Goal: Communication & Community: Answer question/provide support

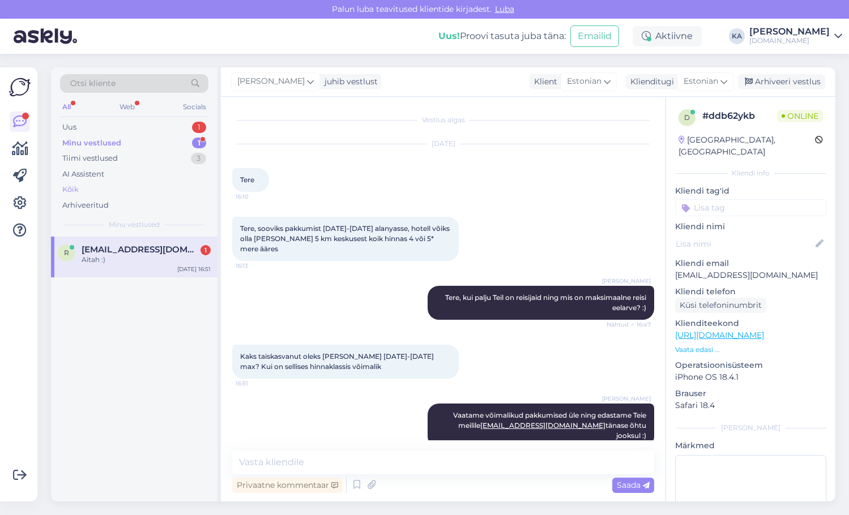
scroll to position [48, 0]
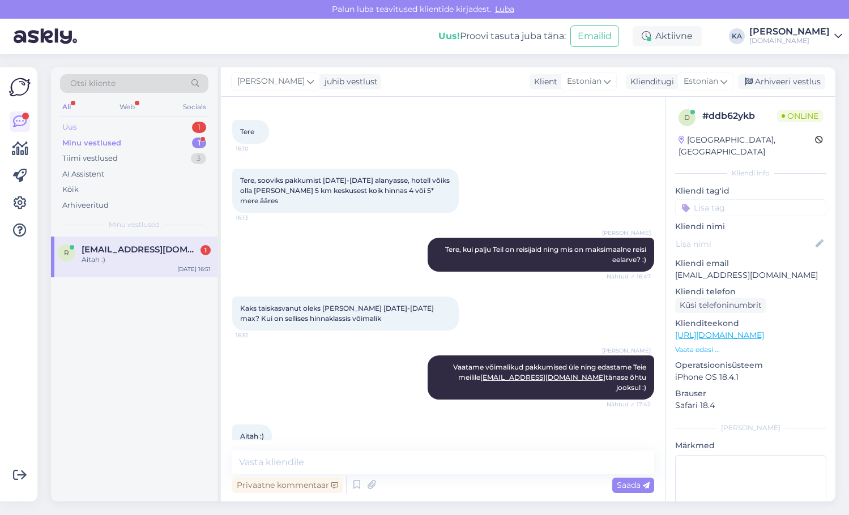
click at [99, 131] on div "Uus 1" at bounding box center [134, 128] width 148 height 16
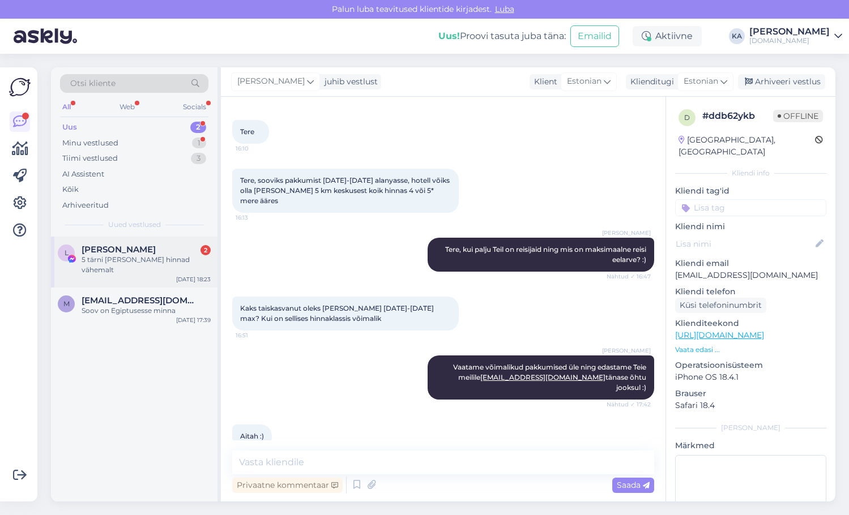
click at [136, 245] on span "[PERSON_NAME]" at bounding box center [119, 250] width 74 height 10
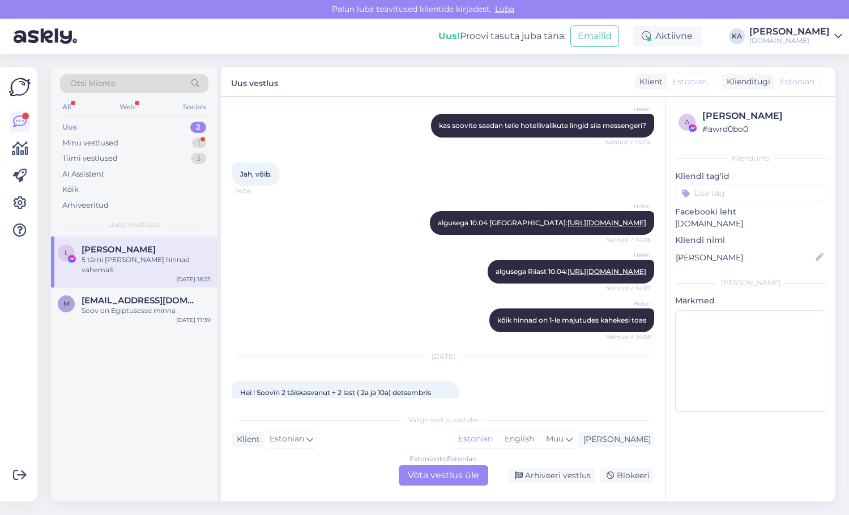
scroll to position [6198, 0]
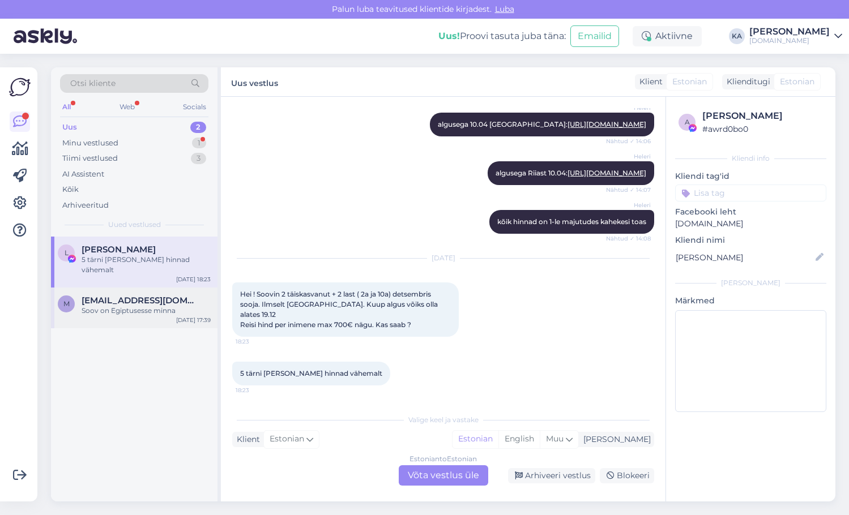
click at [84, 306] on div "m [EMAIL_ADDRESS][DOMAIN_NAME] Soov on Egiptusesse minna [DATE] 17:39" at bounding box center [134, 308] width 167 height 41
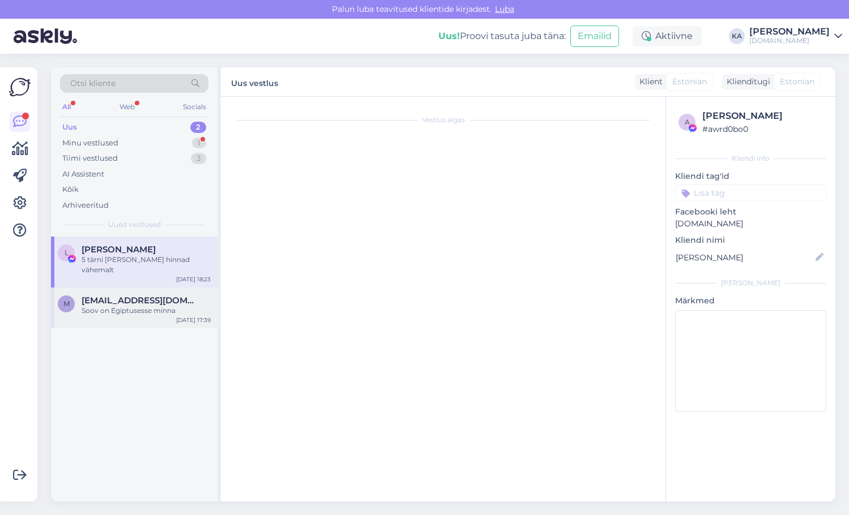
scroll to position [0, 0]
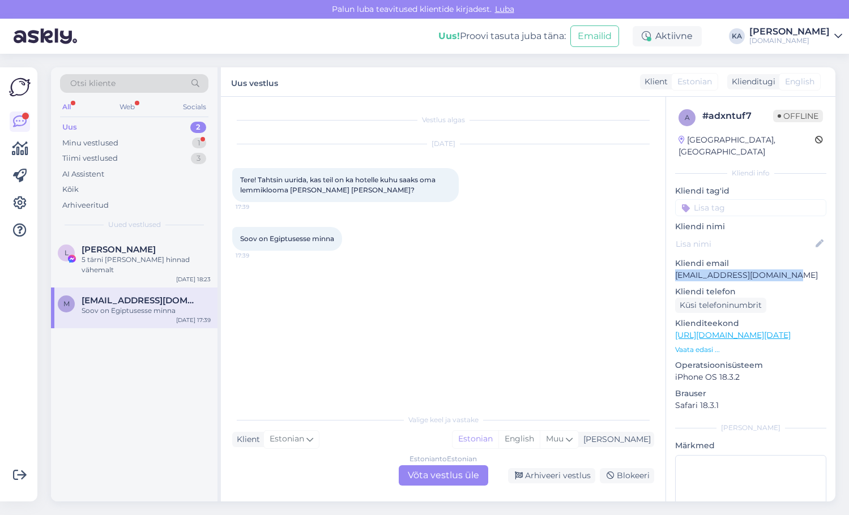
drag, startPoint x: 799, startPoint y: 262, endPoint x: 677, endPoint y: 264, distance: 122.4
click at [677, 270] on p "[EMAIL_ADDRESS][DOMAIN_NAME]" at bounding box center [750, 276] width 151 height 12
copy p "[EMAIL_ADDRESS][DOMAIN_NAME]"
click at [440, 276] on div "Vestlus algas [DATE] Tere! Tahtsin uurida, kas teil on ka hotelle kuhu saaks om…" at bounding box center [448, 253] width 432 height 290
click at [448, 478] on div "Estonian to Estonian Võta vestlus üle" at bounding box center [443, 476] width 89 height 20
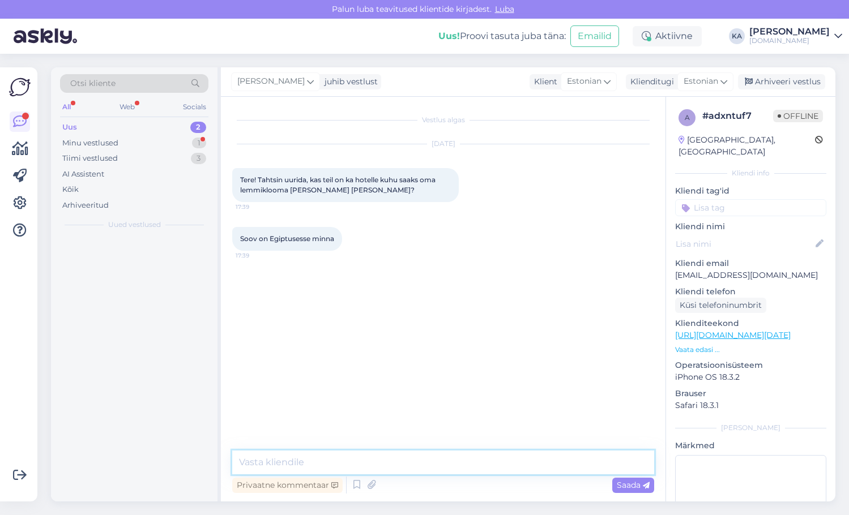
click at [343, 470] on textarea at bounding box center [443, 463] width 422 height 24
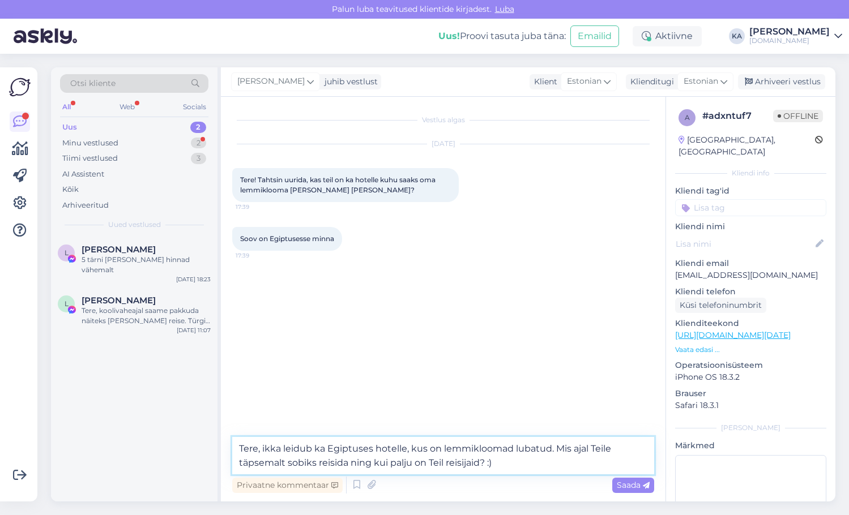
type textarea "Tere, ikka leidub ka Egiptuses hotelle, kus on lemmikloomad lubatud. Mis ajal T…"
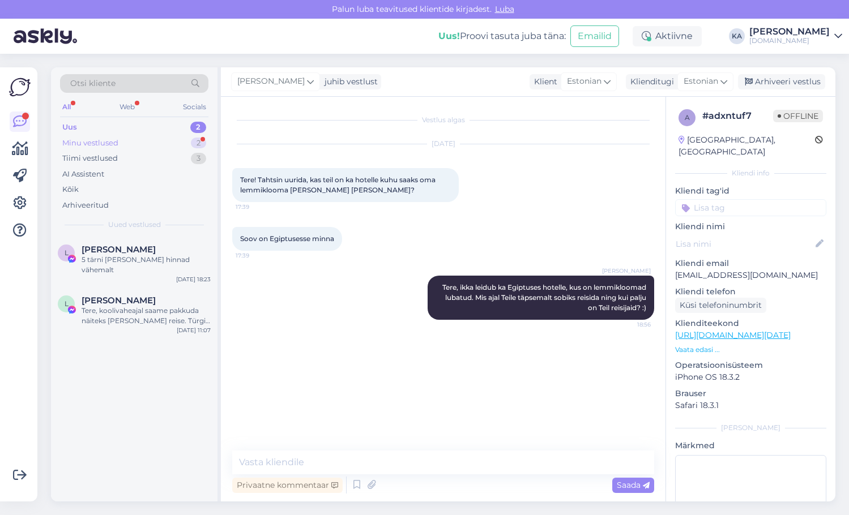
click at [91, 140] on div "Minu vestlused" at bounding box center [90, 143] width 56 height 11
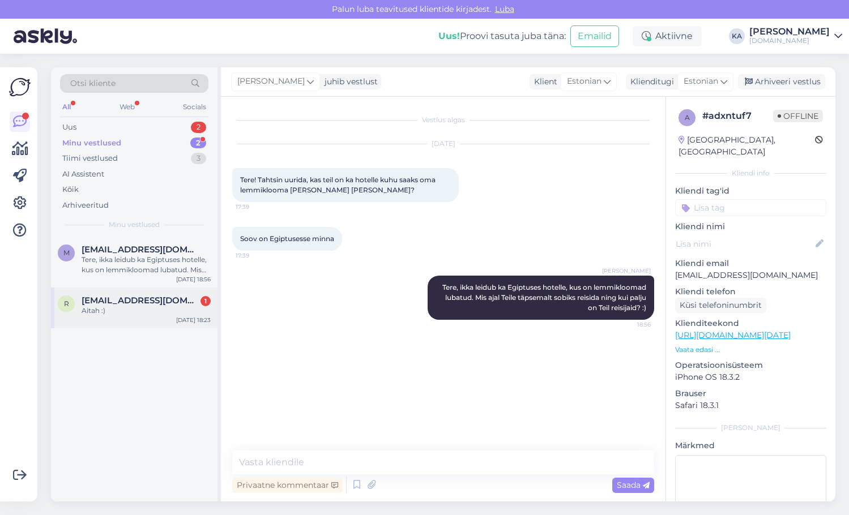
click at [143, 301] on span "[EMAIL_ADDRESS][DOMAIN_NAME]" at bounding box center [141, 301] width 118 height 10
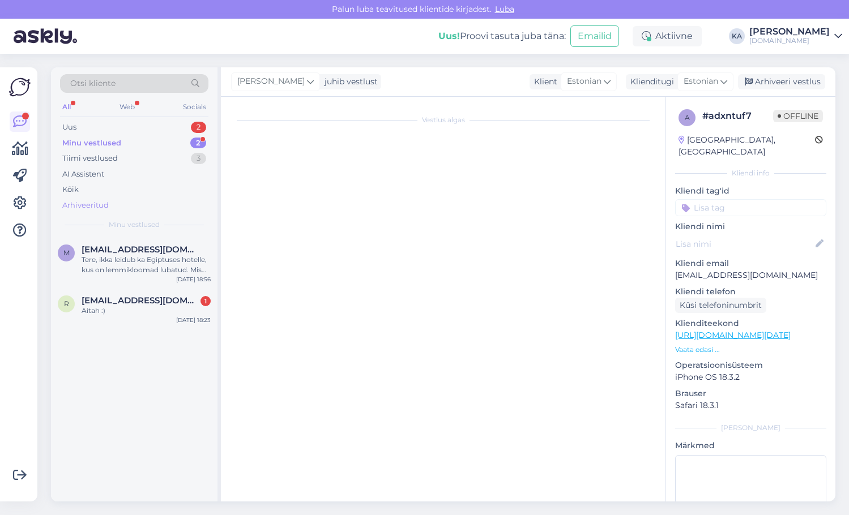
scroll to position [48, 0]
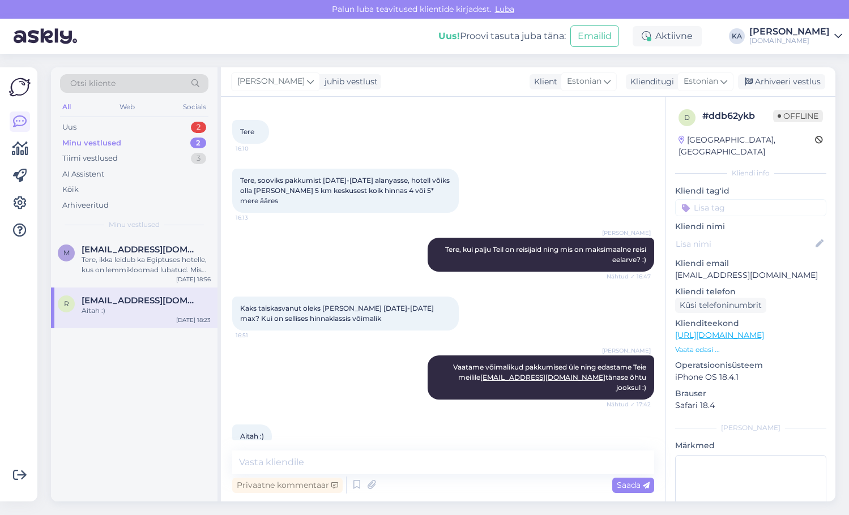
click at [99, 137] on div "Minu vestlused 2" at bounding box center [134, 143] width 148 height 16
click at [89, 126] on div "Uus 2" at bounding box center [134, 128] width 148 height 16
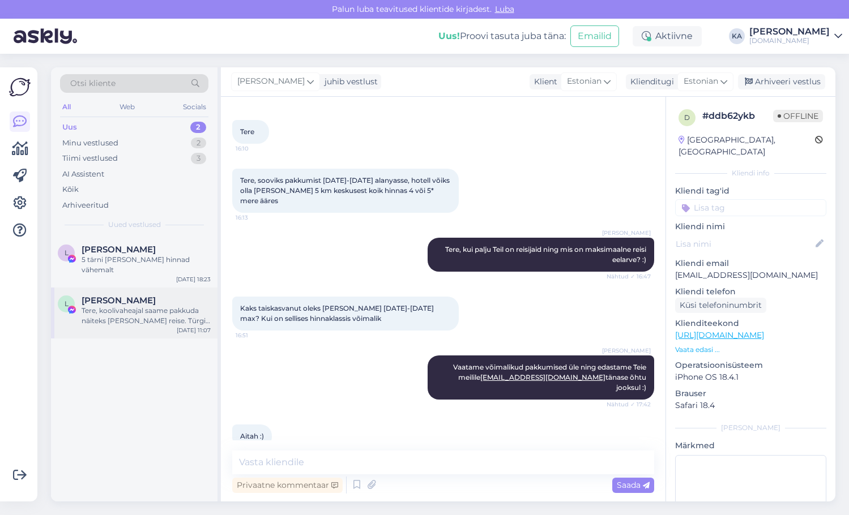
click at [133, 319] on div "L Liina Lihtsa Tere, koolivaheajal saame pakkuda näiteks [PERSON_NAME] reise. T…" at bounding box center [134, 313] width 167 height 51
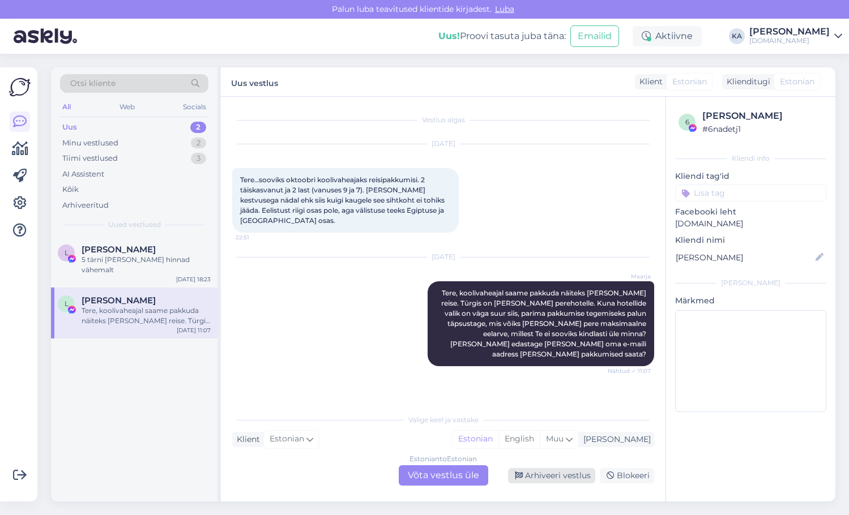
click at [548, 478] on div "Arhiveeri vestlus" at bounding box center [551, 475] width 87 height 15
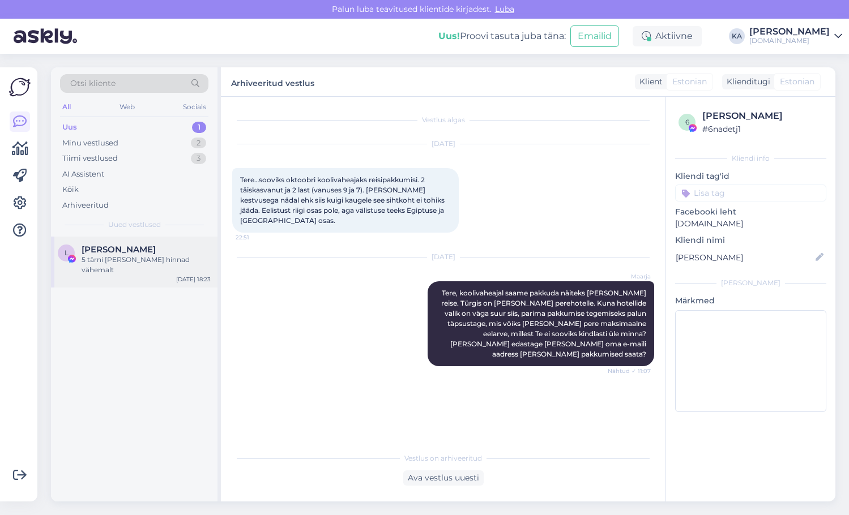
click at [144, 266] on div "L Liis Laanesaar 5 tärni [PERSON_NAME] hinnad vähemalt [DATE] 18:23" at bounding box center [134, 262] width 167 height 51
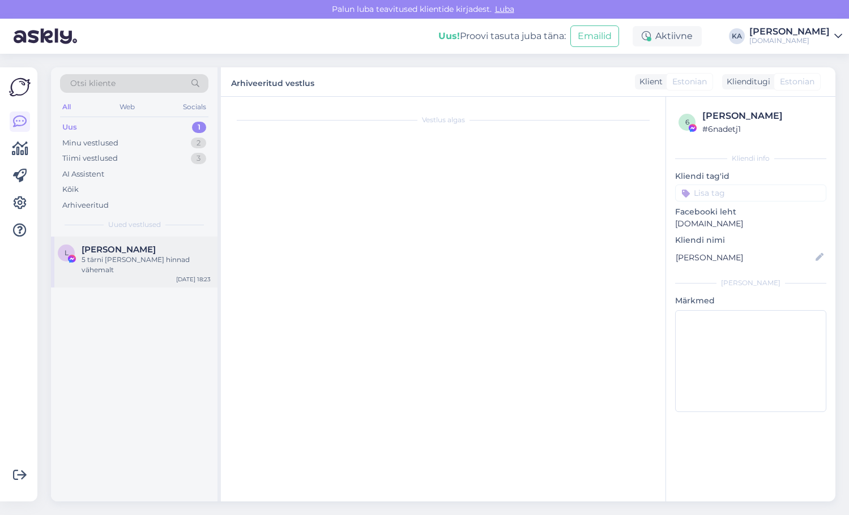
scroll to position [6198, 0]
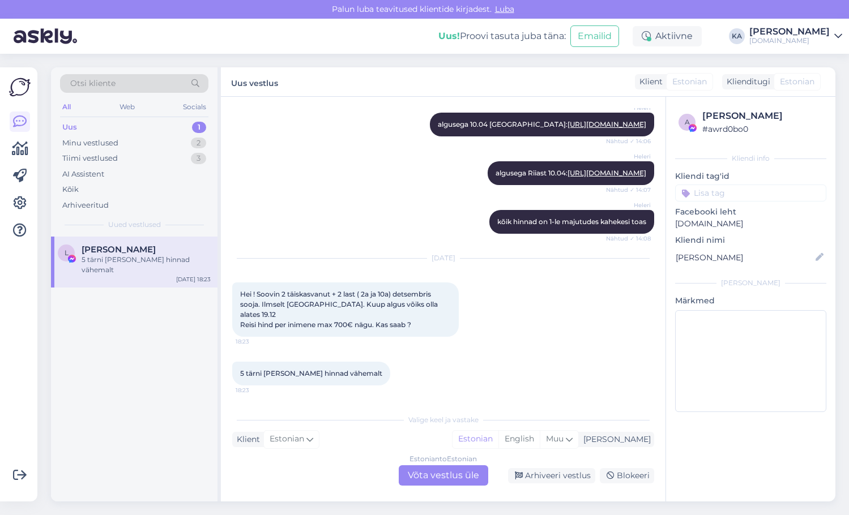
click at [432, 481] on div "Estonian to Estonian Võta vestlus üle" at bounding box center [443, 476] width 89 height 20
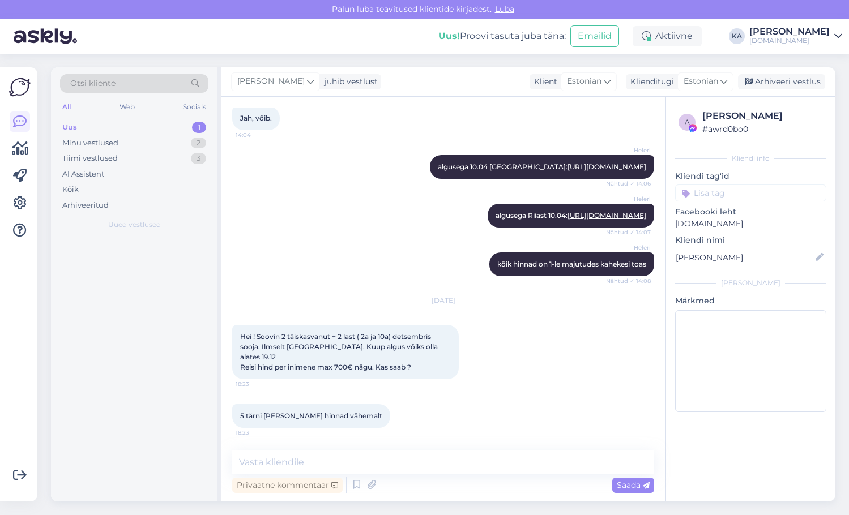
scroll to position [6155, 0]
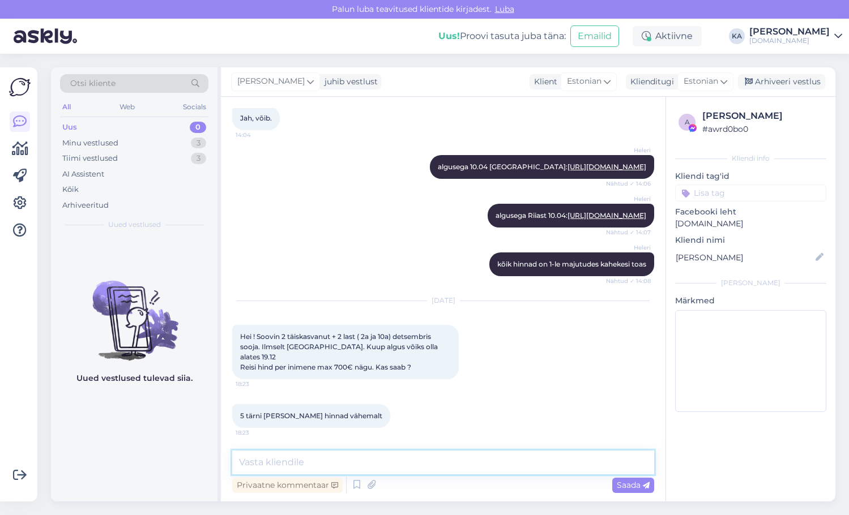
click at [367, 465] on textarea at bounding box center [443, 463] width 422 height 24
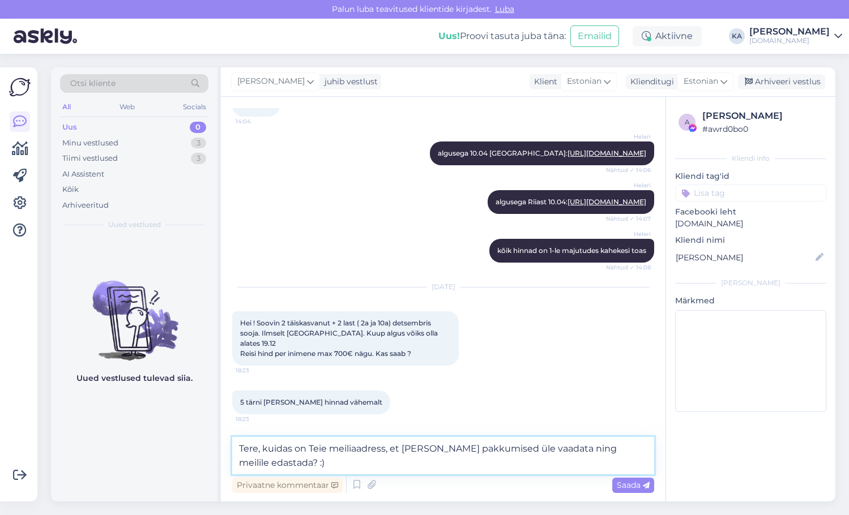
type textarea "Tere, kuidas on Teie meiliaadress, et [PERSON_NAME] pakkumised üle vaadata ning…"
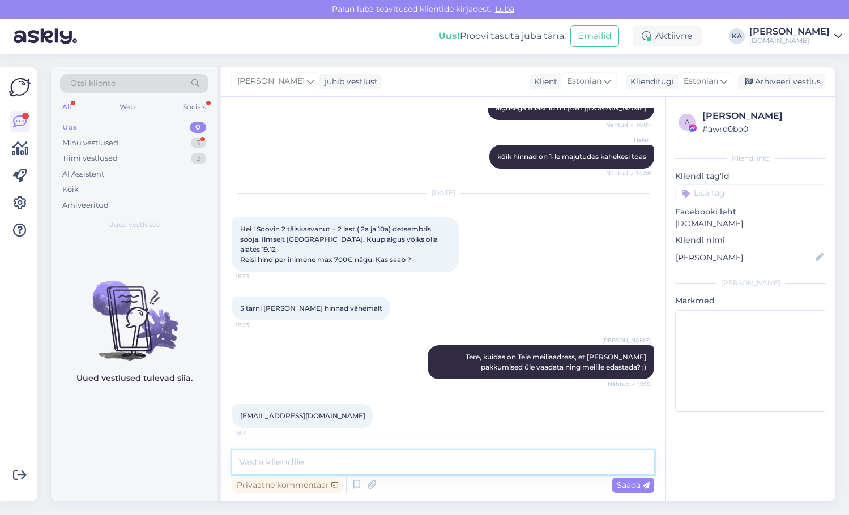
scroll to position [6263, 0]
click at [283, 455] on textarea at bounding box center [443, 463] width 422 height 24
click at [277, 459] on textarea at bounding box center [443, 463] width 422 height 24
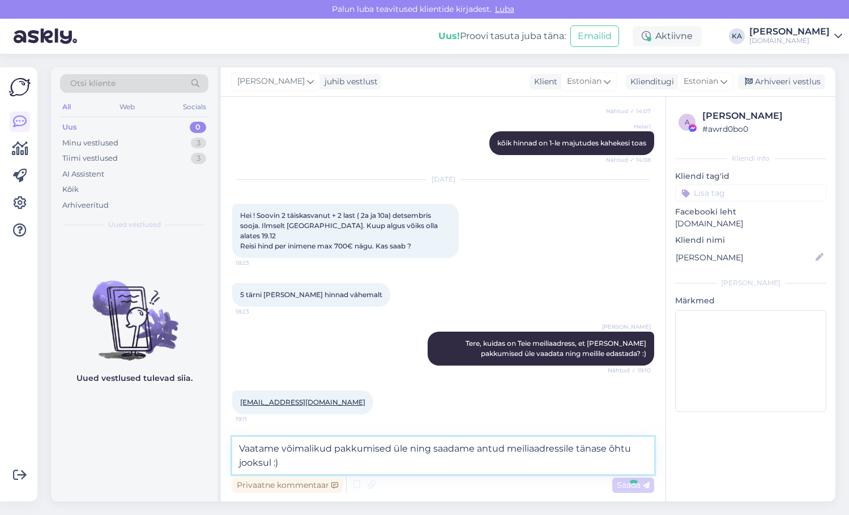
type textarea "Vaatame võimalikud pakkumised üle ning saadame antud meiliaadressile tänase õht…"
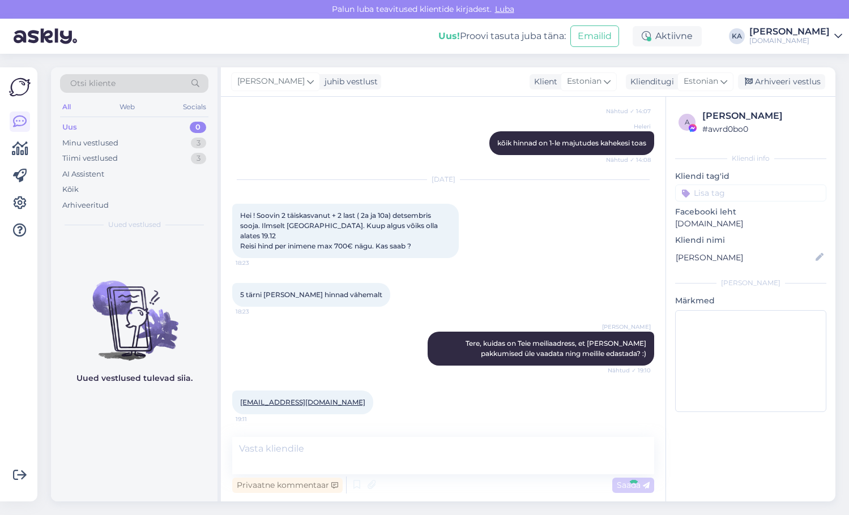
scroll to position [6322, 0]
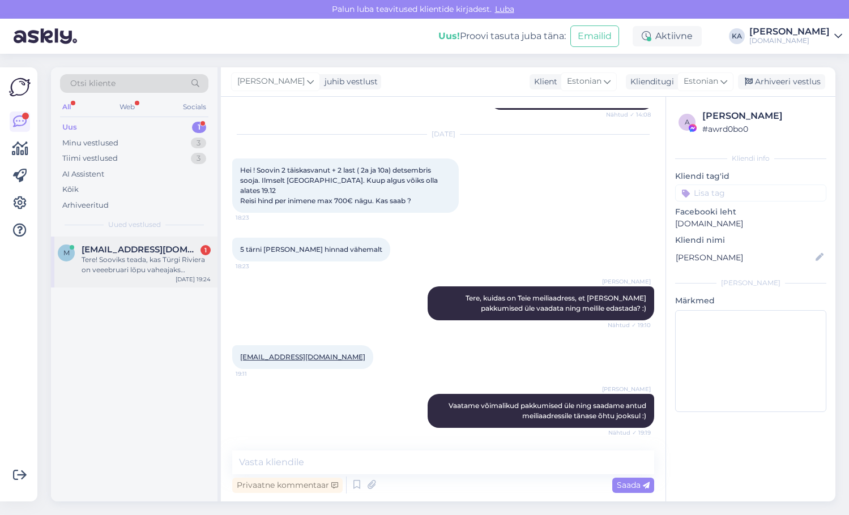
click at [159, 274] on div "Tere! Sooviks teada, kas Türgi Riviera on veeebruari lõpu vaheajaks [PERSON_NAM…" at bounding box center [146, 265] width 129 height 20
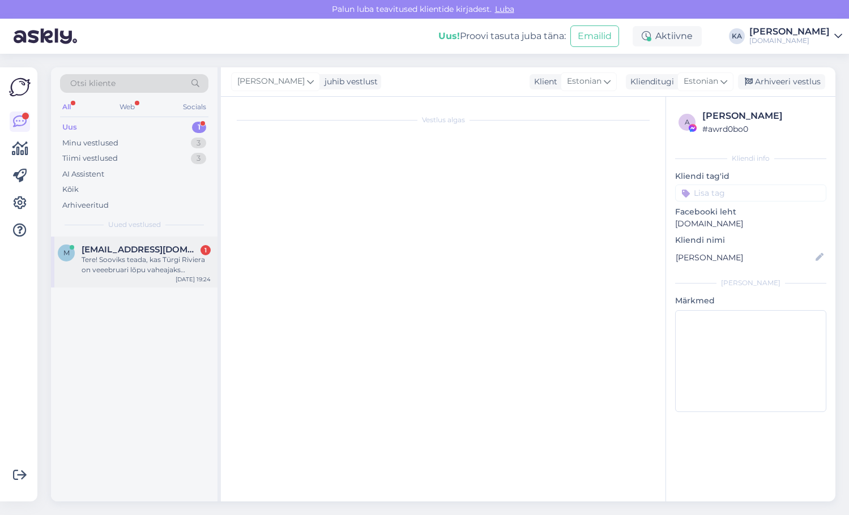
scroll to position [0, 0]
